Goal: Connect with others: Find contact information

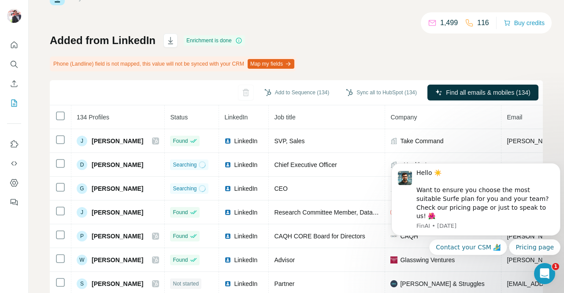
scroll to position [44, 0]
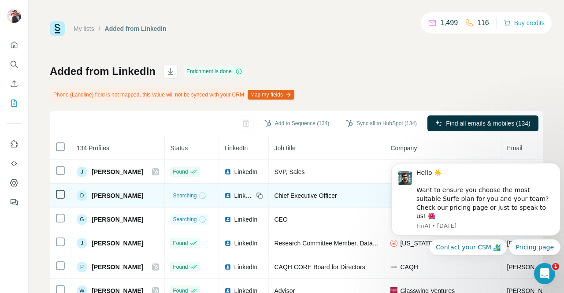
click at [337, 195] on span "Chief Executive Officer" at bounding box center [305, 195] width 63 height 7
click at [120, 194] on span "[PERSON_NAME]" at bounding box center [118, 195] width 52 height 9
click at [84, 195] on div "D" at bounding box center [82, 196] width 11 height 11
click at [105, 193] on span "[PERSON_NAME]" at bounding box center [118, 195] width 52 height 9
click at [263, 194] on icon at bounding box center [261, 196] width 4 height 4
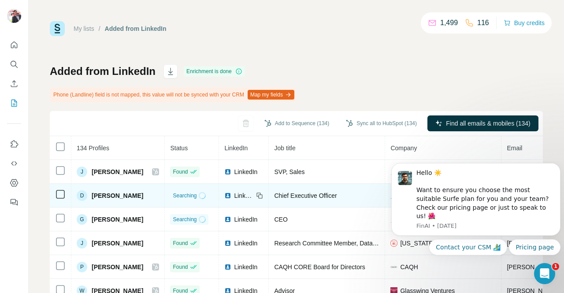
click at [245, 194] on span "LinkedIn" at bounding box center [243, 195] width 19 height 9
